Goal: Transaction & Acquisition: Purchase product/service

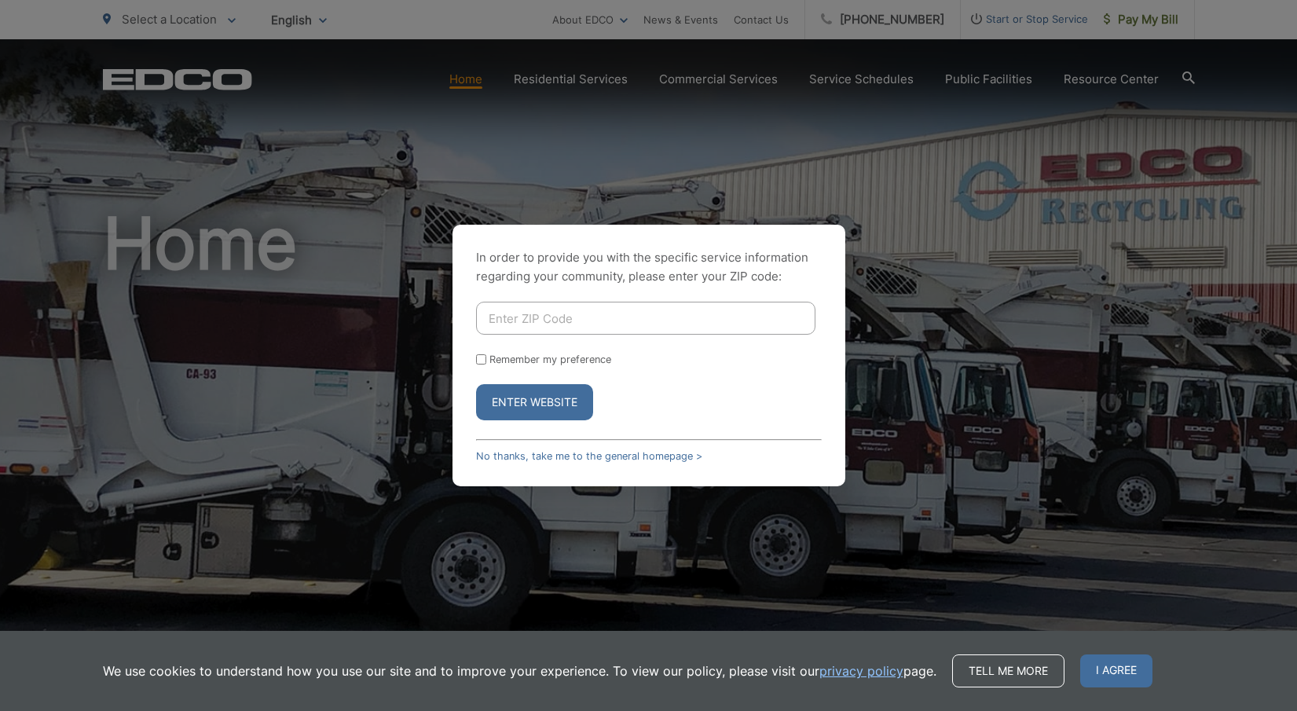
click at [581, 318] on input "Enter ZIP Code" at bounding box center [645, 318] width 339 height 33
type input "92064"
click at [527, 363] on label "Remember my preference" at bounding box center [550, 360] width 122 height 12
click at [486, 363] on input "Remember my preference" at bounding box center [481, 359] width 10 height 10
checkbox input "true"
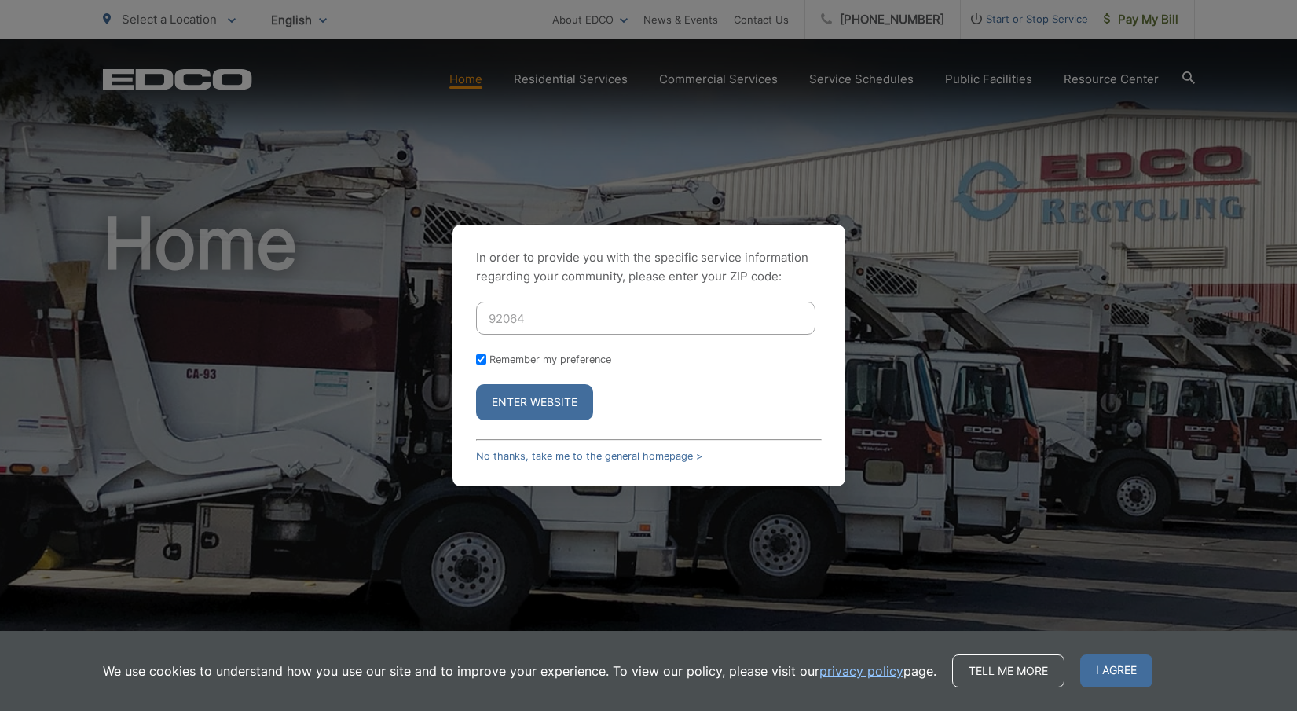
click at [530, 402] on button "Enter Website" at bounding box center [534, 402] width 117 height 36
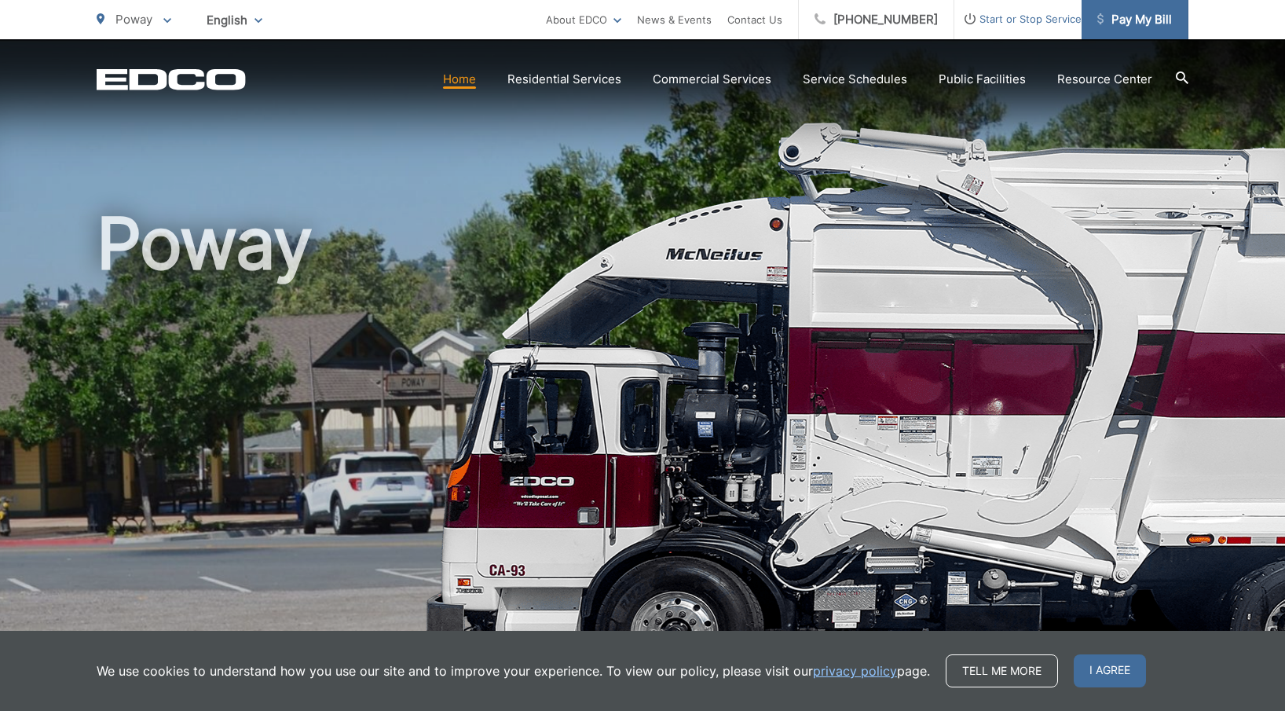
click at [1128, 25] on span "Pay My Bill" at bounding box center [1135, 19] width 75 height 19
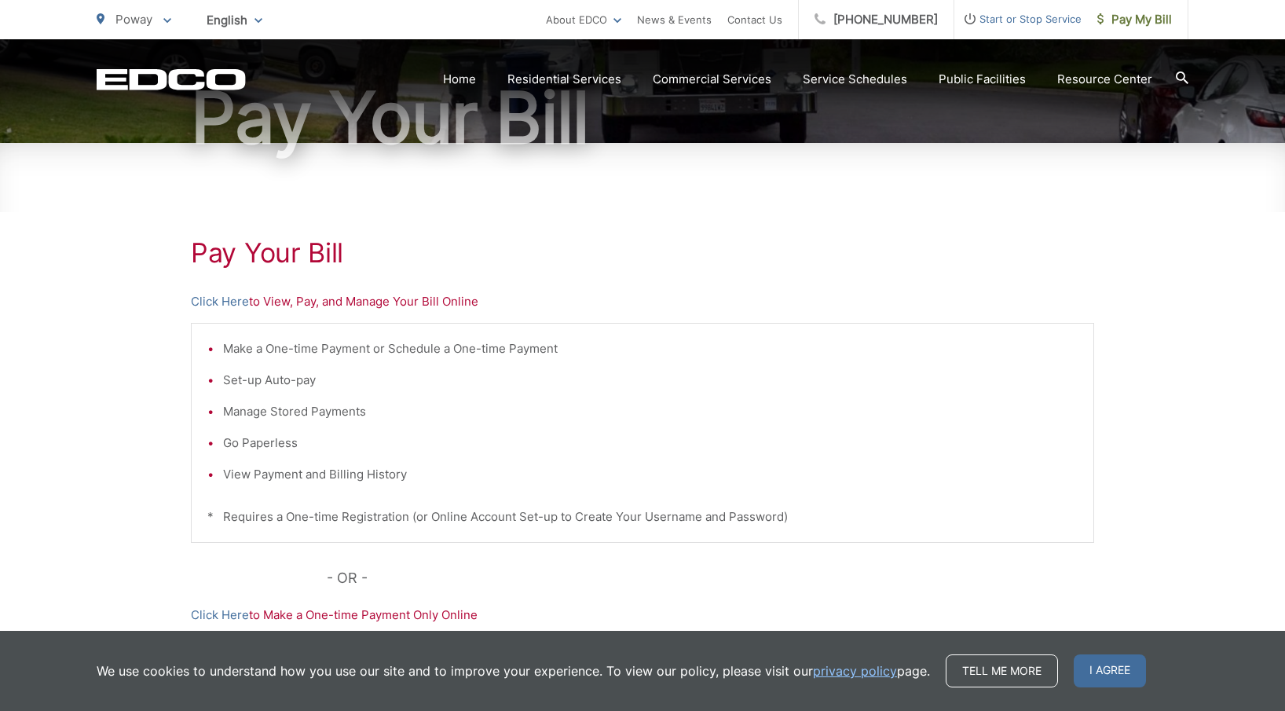
scroll to position [203, 0]
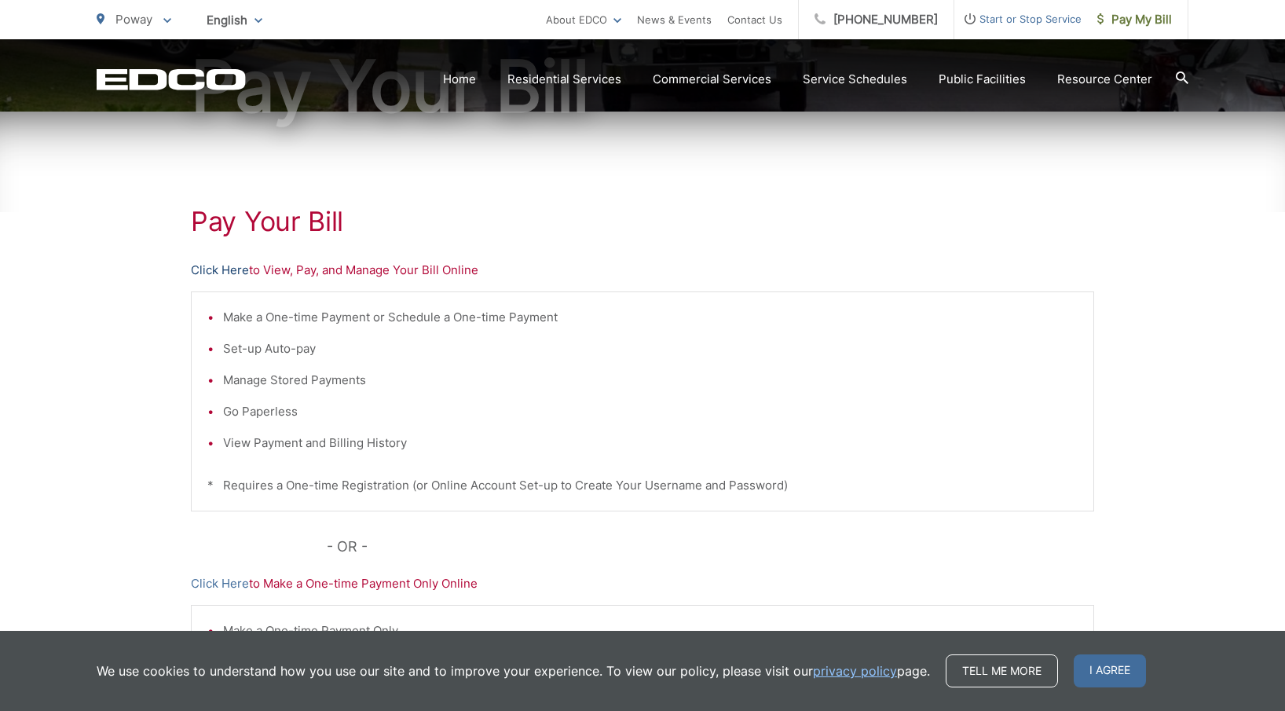
click at [231, 269] on link "Click Here" at bounding box center [220, 270] width 58 height 19
